Goal: Find specific page/section: Find specific page/section

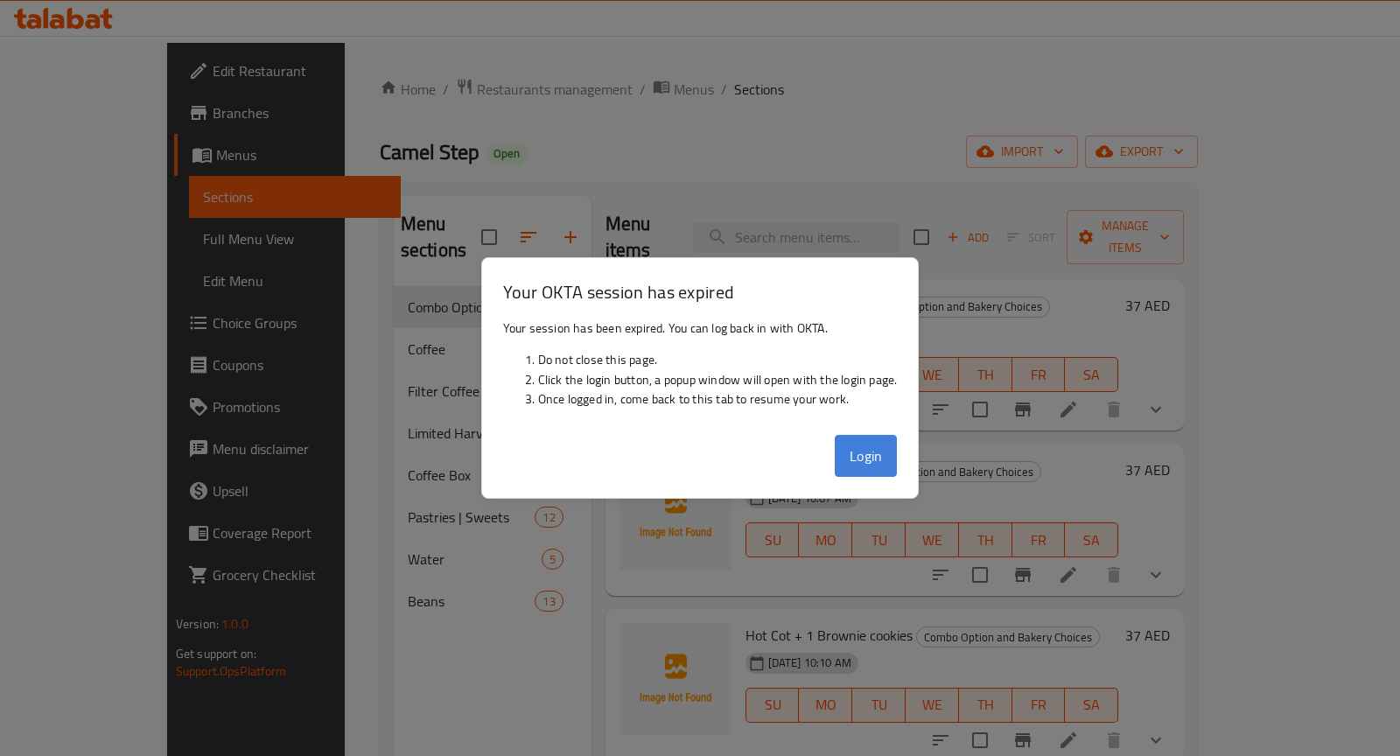
scroll to position [1238, 0]
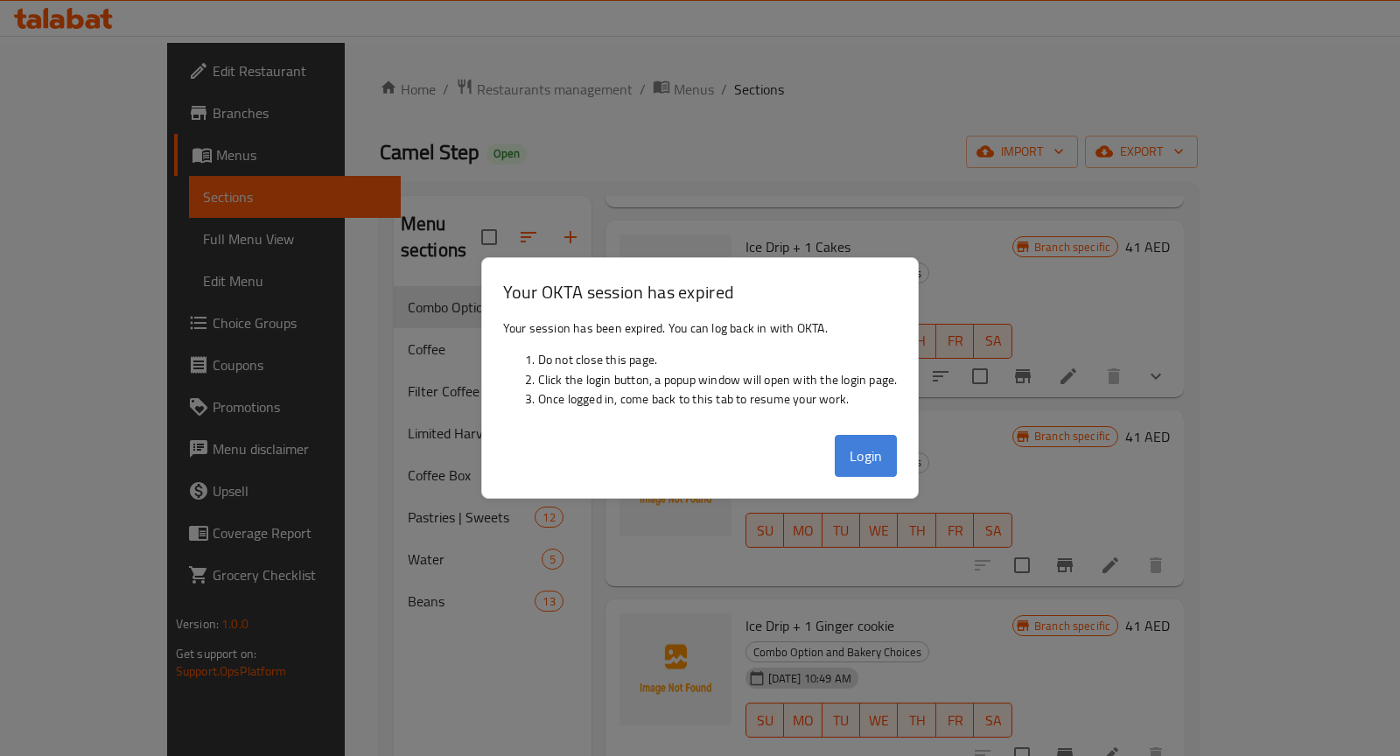
click at [860, 464] on button "Login" at bounding box center [866, 456] width 63 height 42
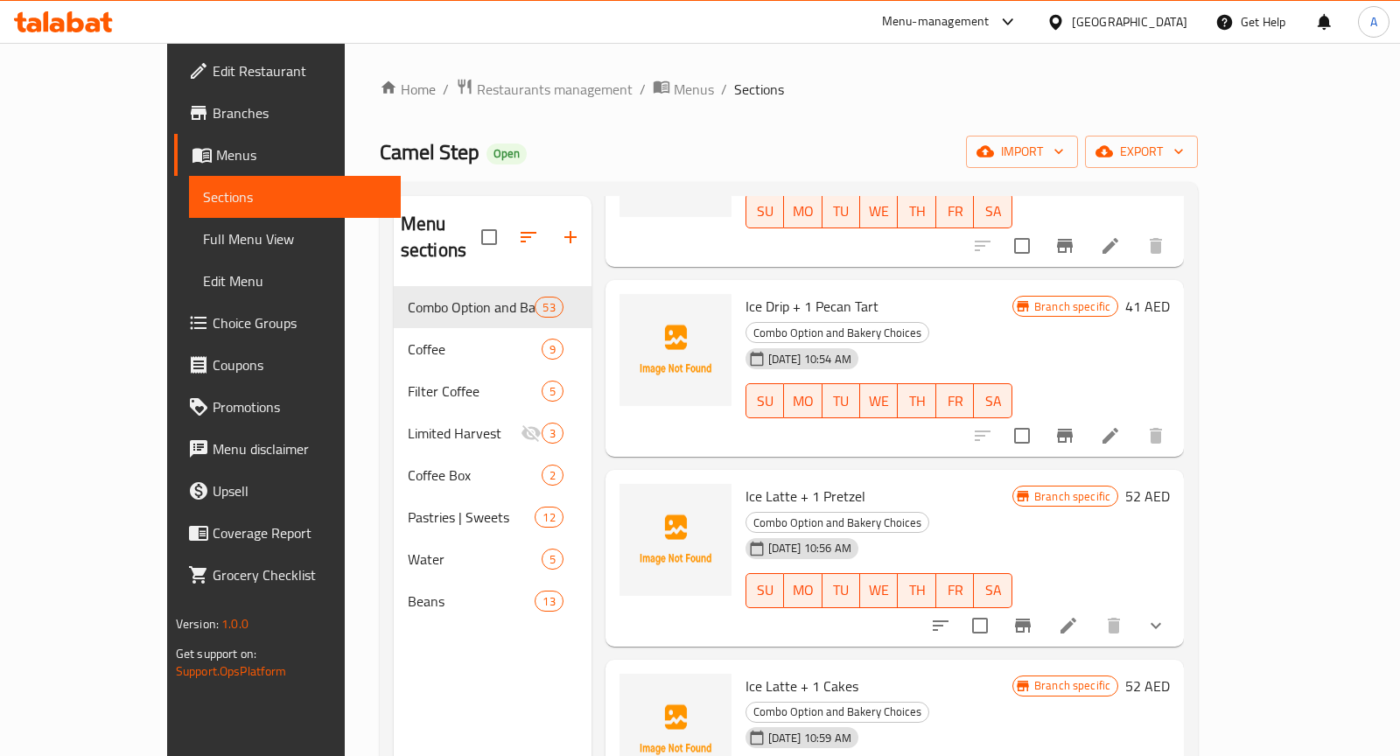
scroll to position [0, 0]
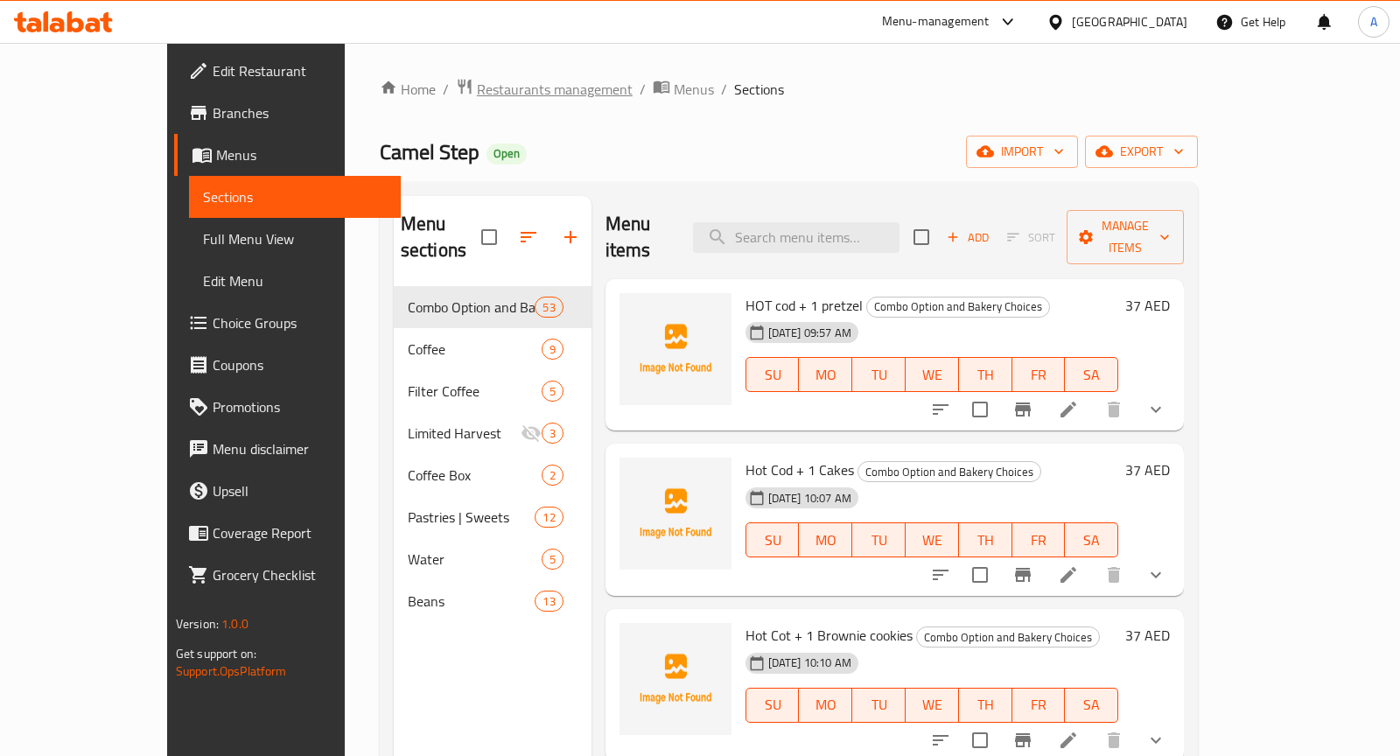
click at [477, 87] on span "Restaurants management" at bounding box center [555, 89] width 156 height 21
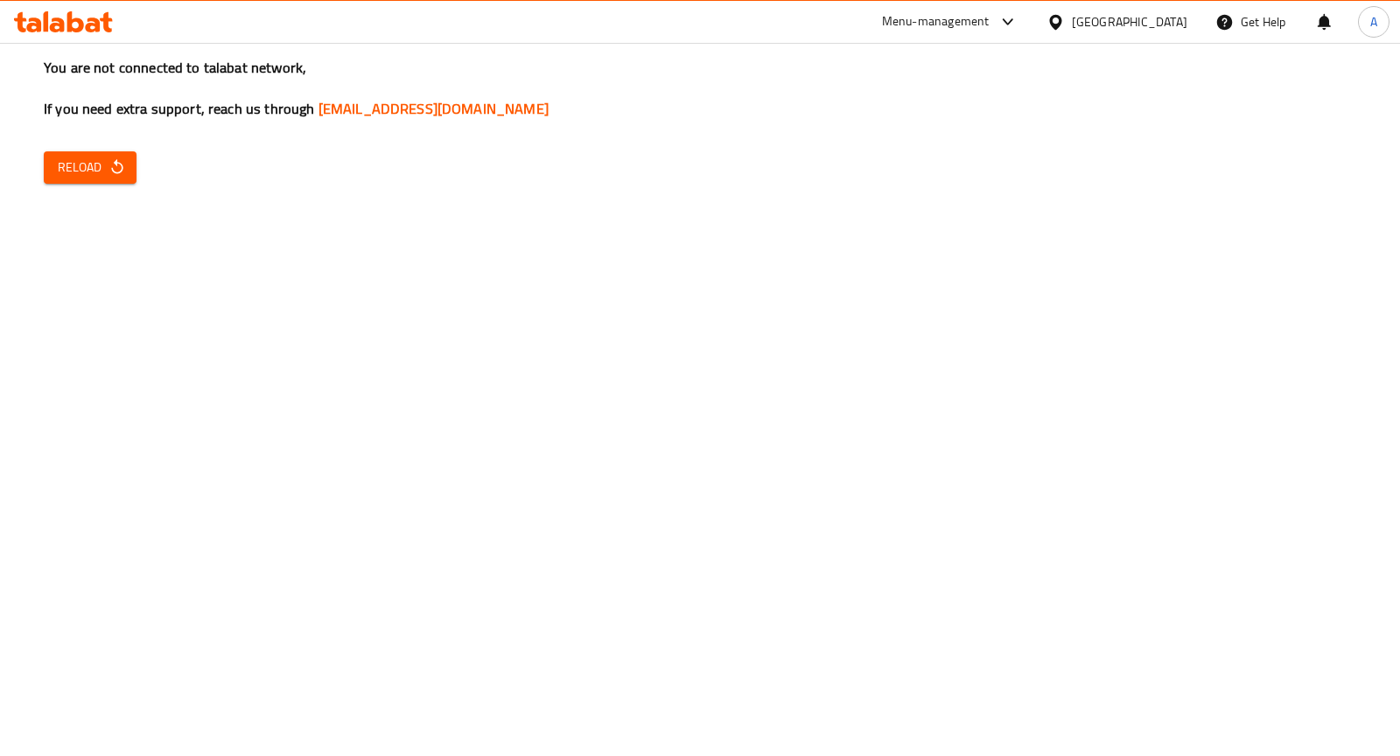
click at [108, 177] on span "Reload" at bounding box center [90, 168] width 65 height 22
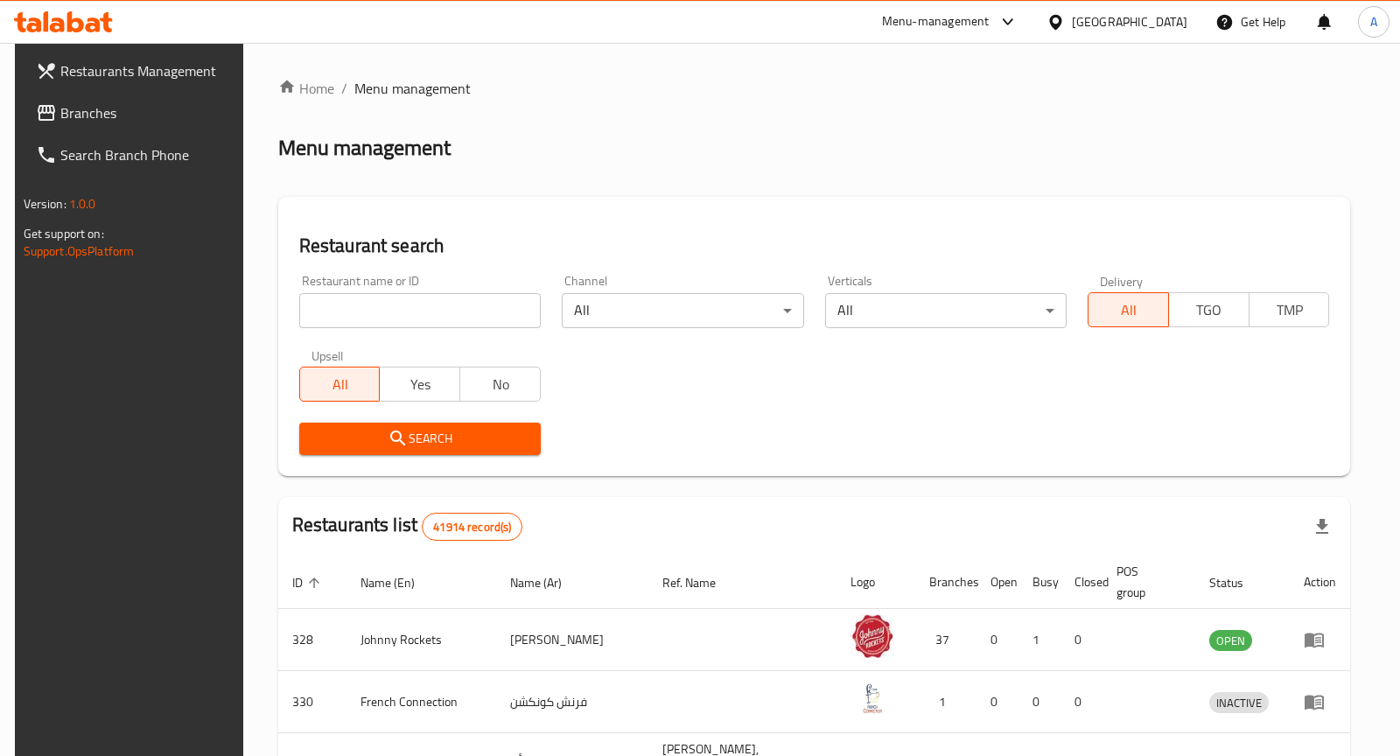
click at [400, 318] on input "search" at bounding box center [419, 310] width 241 height 35
type input "[PERSON_NAME]"
click at [395, 449] on button "Search" at bounding box center [419, 439] width 241 height 32
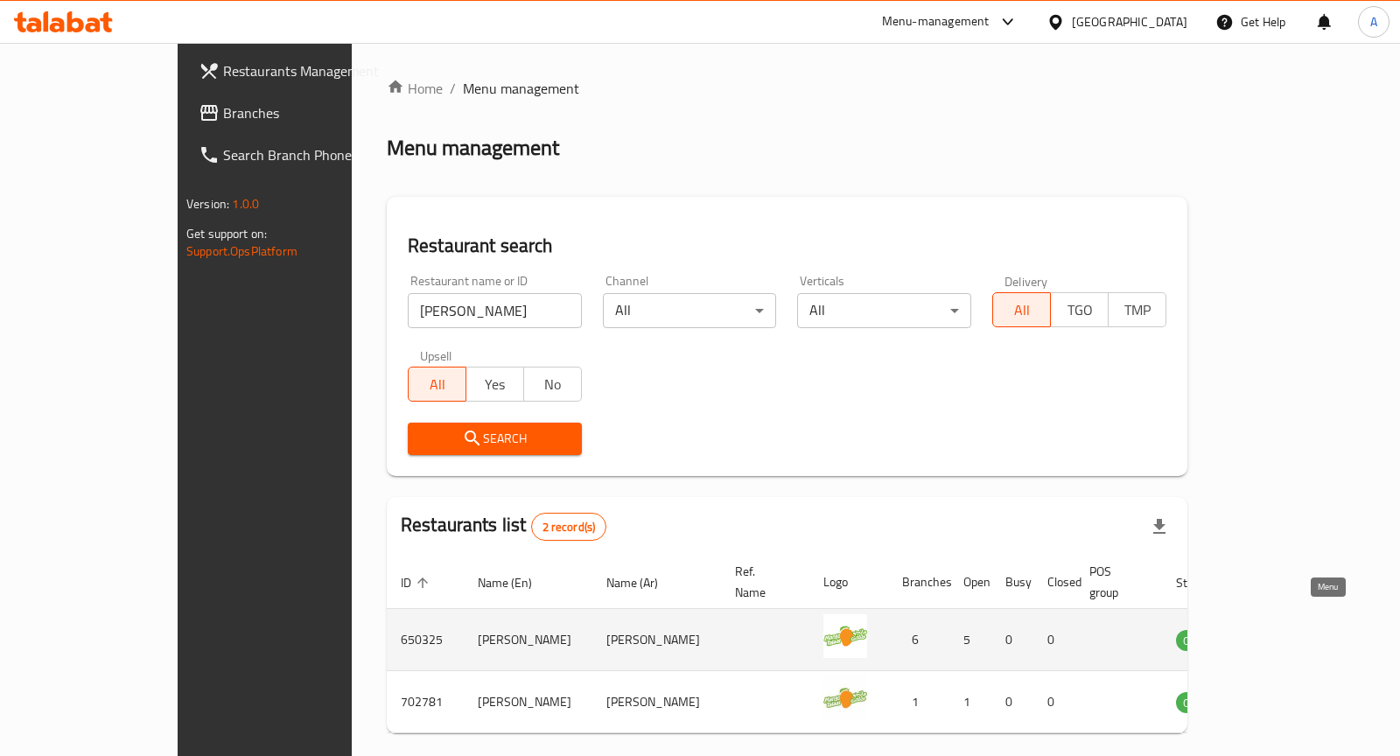
click at [1289, 629] on icon "enhanced table" at bounding box center [1278, 639] width 21 height 21
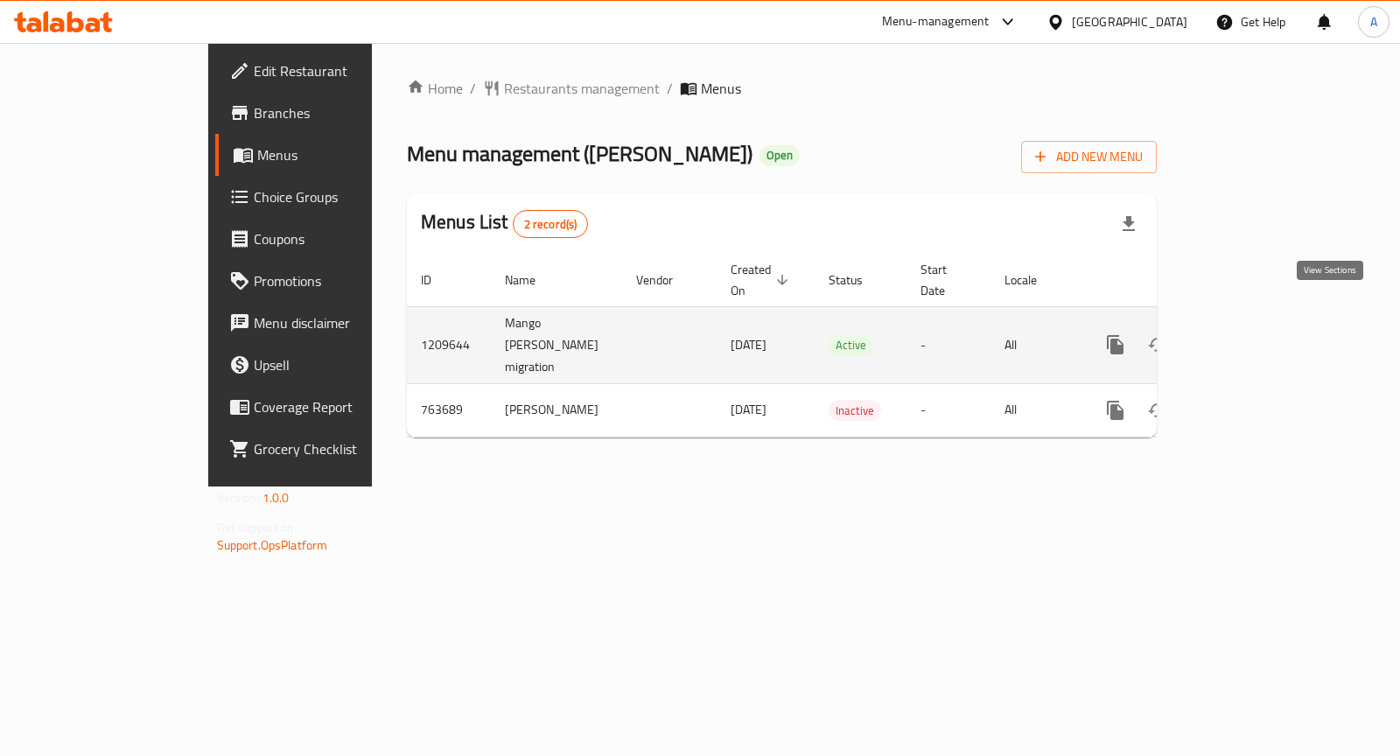
click at [1252, 334] on icon "enhanced table" at bounding box center [1241, 344] width 21 height 21
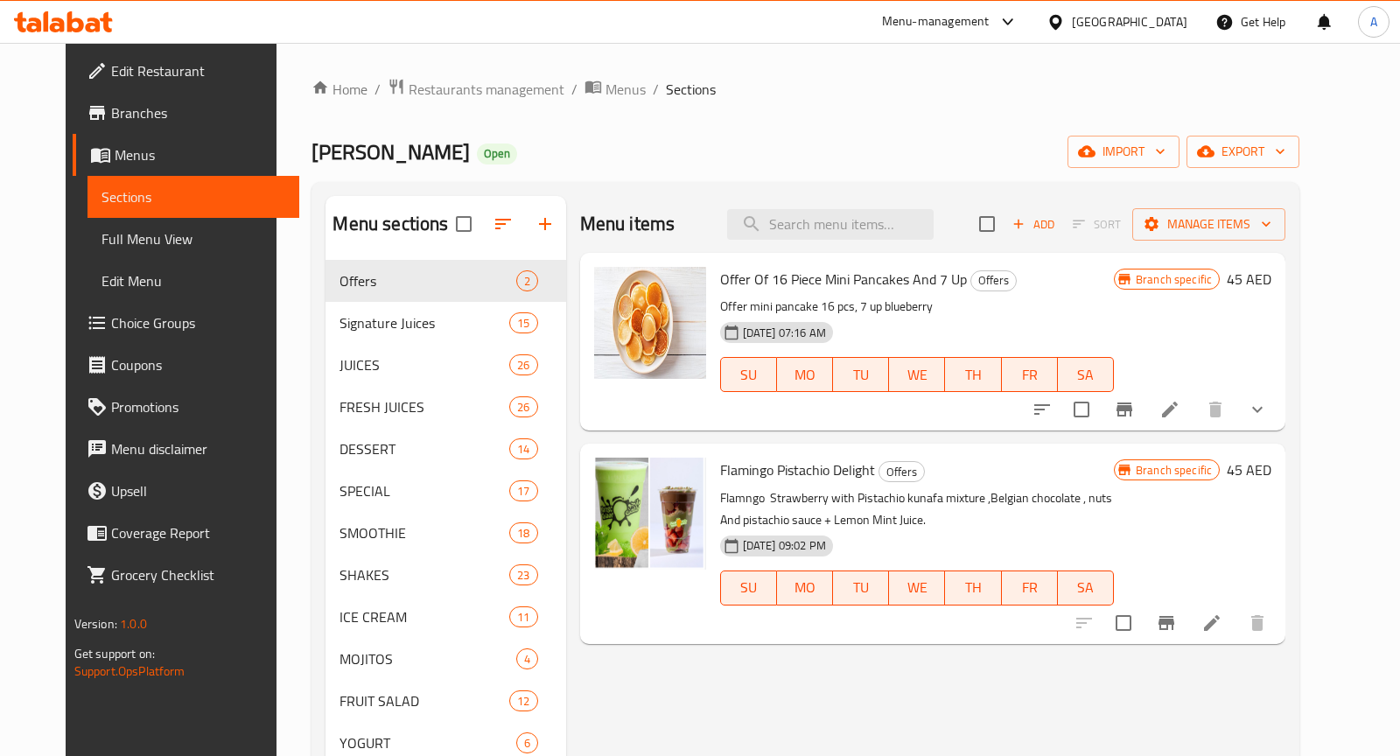
click at [100, 127] on link "Branches" at bounding box center [186, 113] width 227 height 42
